Goal: Navigation & Orientation: Find specific page/section

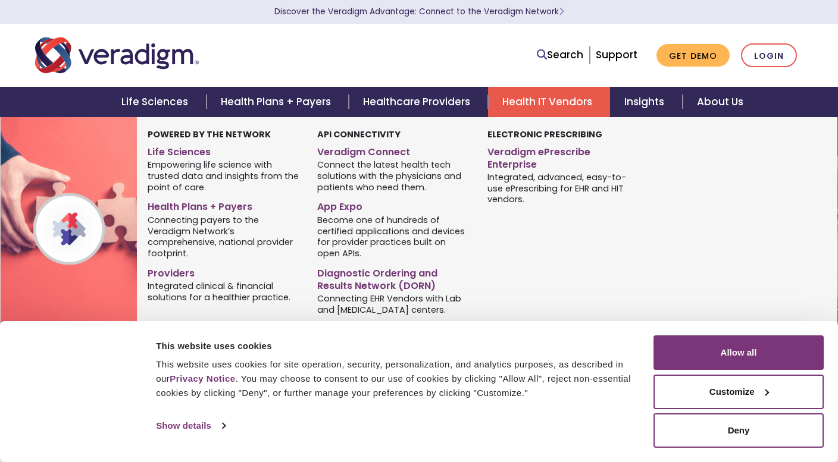
click at [544, 101] on link "Health IT Vendors" at bounding box center [549, 102] width 122 height 30
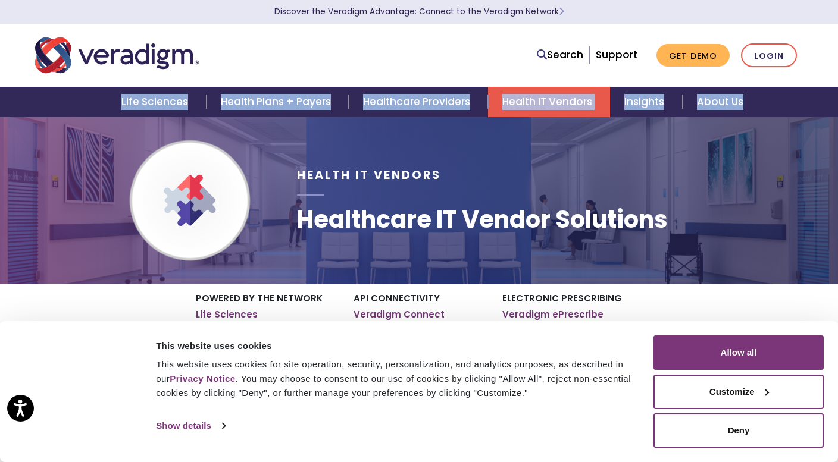
drag, startPoint x: 833, startPoint y: 79, endPoint x: 831, endPoint y: 107, distance: 28.6
click at [831, 107] on header "Discover the Veradigm Advantage: Connect to the Veradigm Network Search Support…" at bounding box center [419, 58] width 838 height 117
click at [375, 316] on link "Veradigm Connect" at bounding box center [398, 315] width 91 height 12
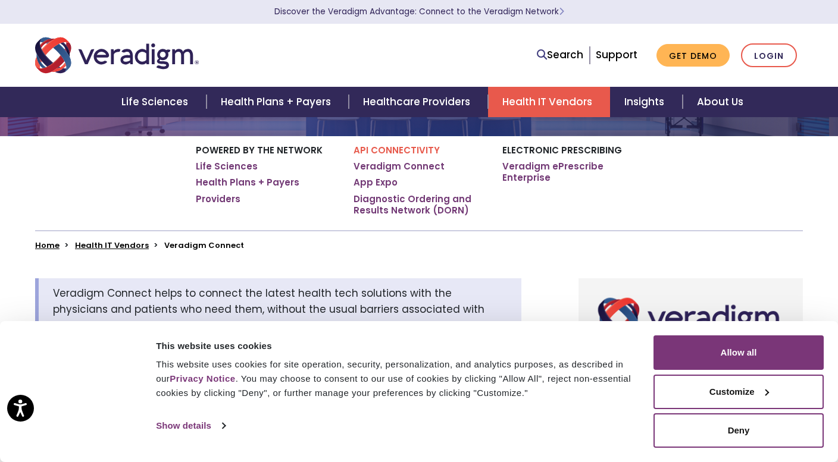
scroll to position [162, 0]
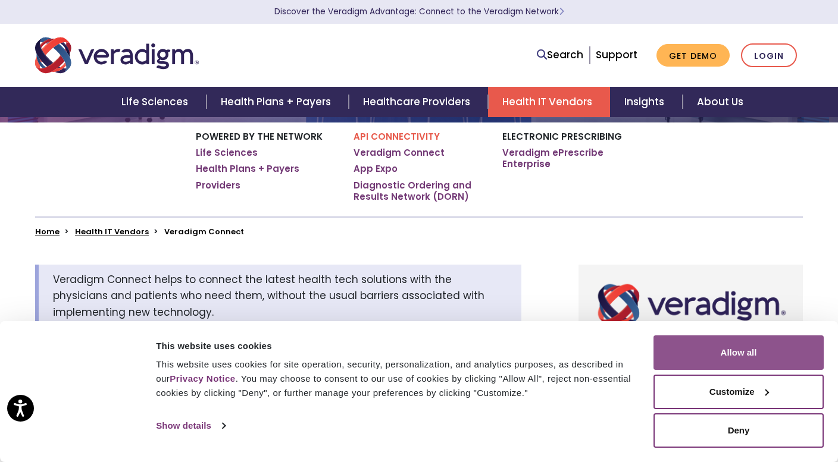
click at [717, 356] on button "Allow all" at bounding box center [738, 352] width 170 height 35
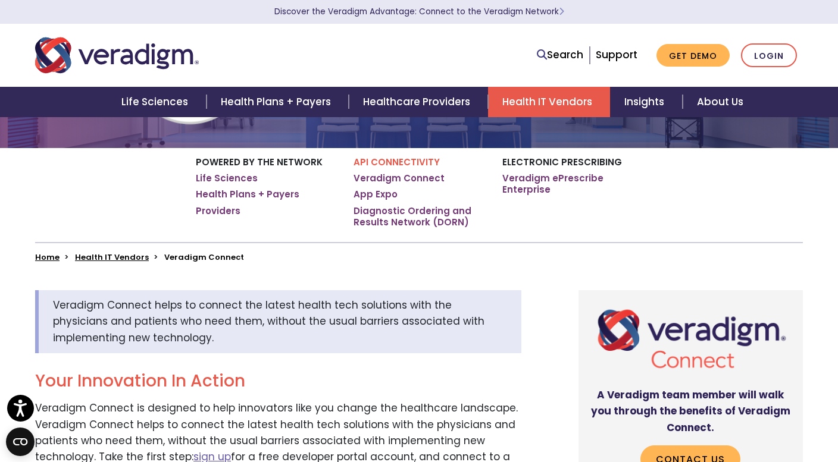
scroll to position [127, 0]
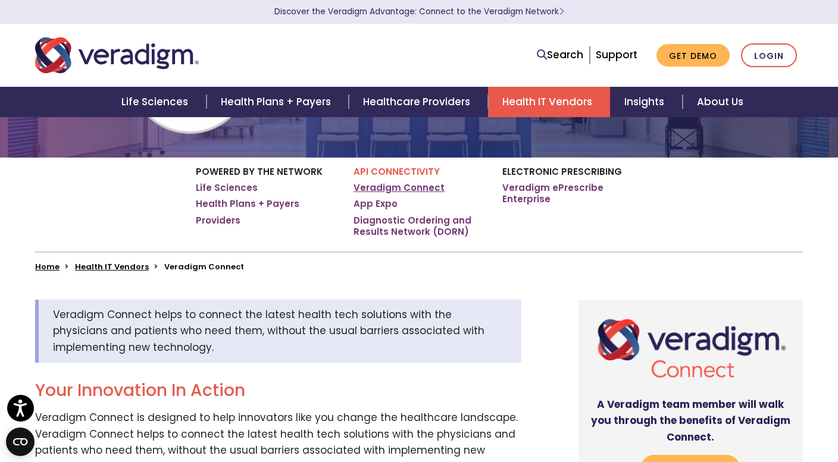
click at [377, 193] on link "Veradigm Connect" at bounding box center [398, 188] width 91 height 12
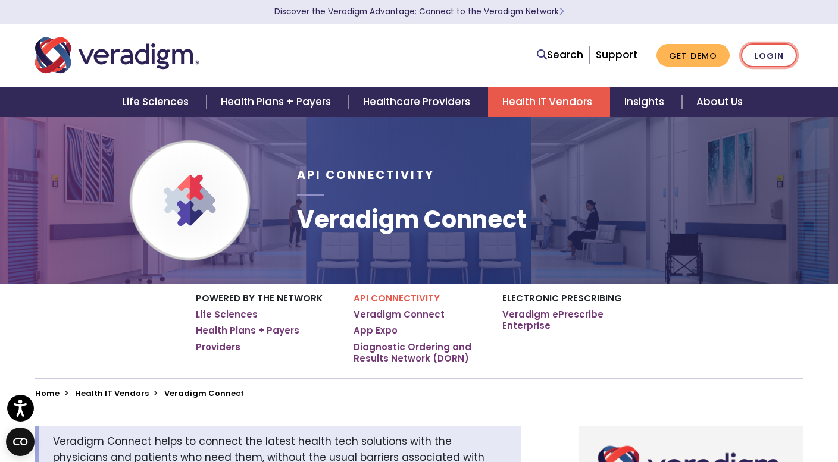
click at [773, 54] on link "Login" at bounding box center [769, 55] width 56 height 24
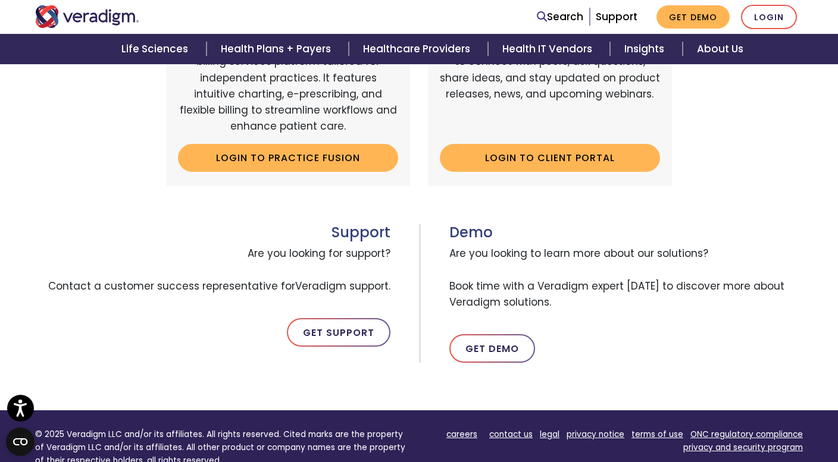
scroll to position [484, 0]
